Goal: Information Seeking & Learning: Learn about a topic

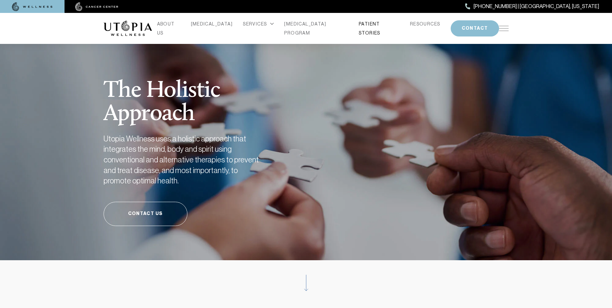
click at [372, 29] on link "PATIENT STORIES" at bounding box center [379, 28] width 41 height 18
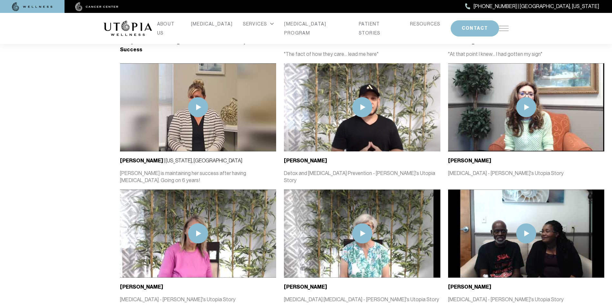
scroll to position [549, 0]
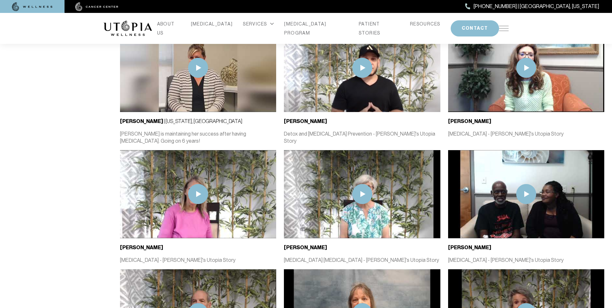
click at [502, 96] on img at bounding box center [526, 68] width 156 height 88
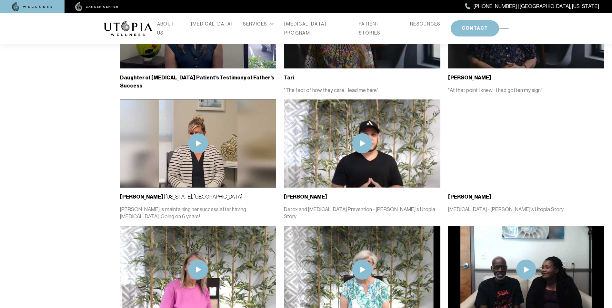
scroll to position [452, 0]
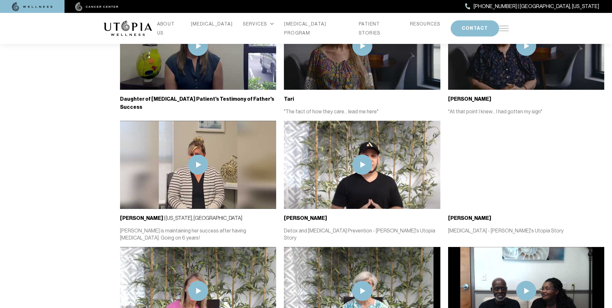
click at [364, 164] on img at bounding box center [362, 165] width 20 height 20
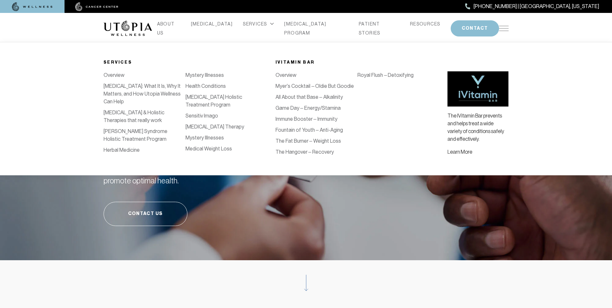
click at [263, 26] on div "SERVICES" at bounding box center [258, 23] width 31 height 9
click at [256, 27] on div "SERVICES" at bounding box center [258, 23] width 31 height 9
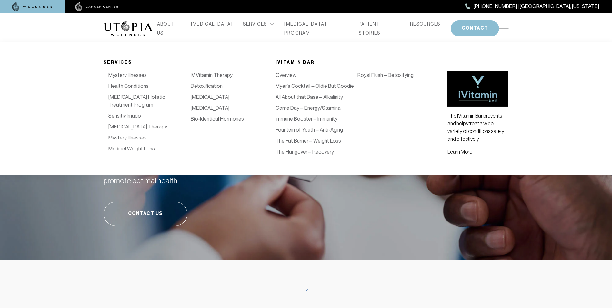
scroll to position [0, 82]
click at [211, 89] on link "Detoxification" at bounding box center [202, 86] width 32 height 6
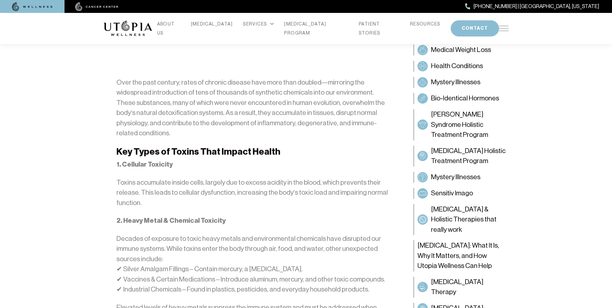
scroll to position [161, 0]
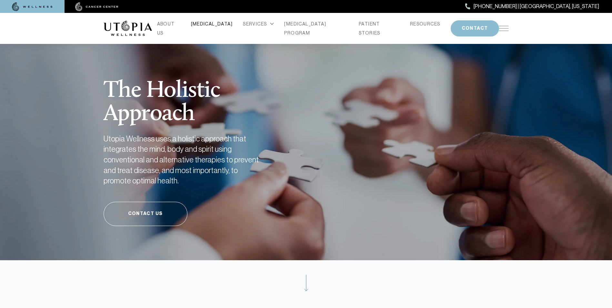
click at [219, 26] on link "[MEDICAL_DATA]" at bounding box center [212, 23] width 42 height 9
click at [295, 25] on link "[MEDICAL_DATA] PROGRAM" at bounding box center [316, 28] width 64 height 18
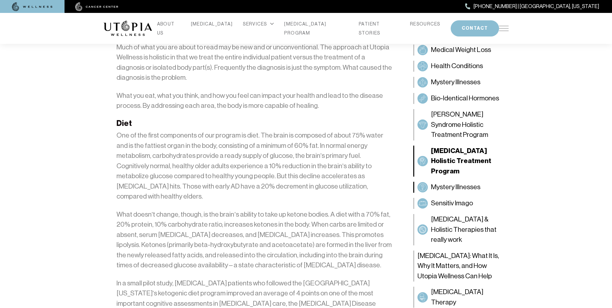
scroll to position [710, 0]
